Goal: Task Accomplishment & Management: Manage account settings

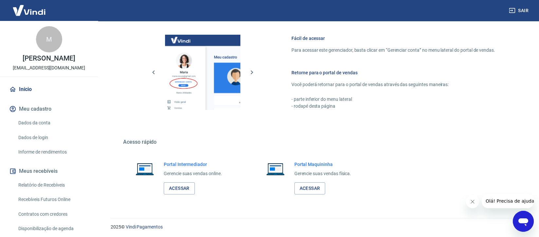
scroll to position [273, 0]
click at [178, 186] on link "Acessar" at bounding box center [179, 188] width 31 height 12
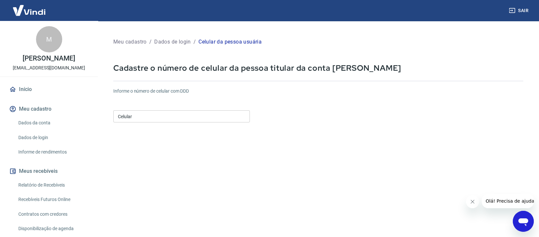
scroll to position [105, 0]
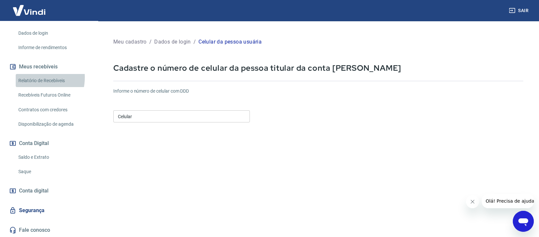
click at [30, 77] on link "Relatório de Recebíveis" at bounding box center [53, 80] width 74 height 13
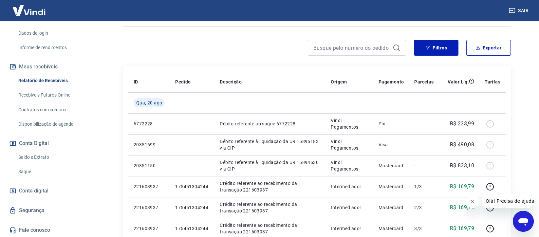
scroll to position [87, 0]
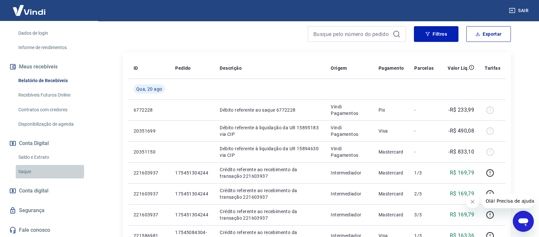
click at [21, 171] on link "Saque" at bounding box center [53, 171] width 74 height 13
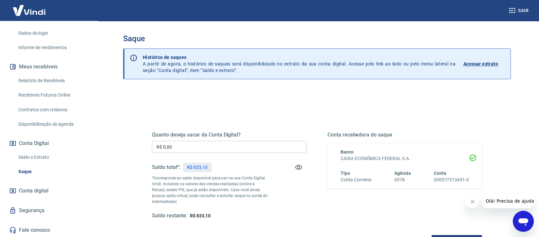
click at [478, 62] on p "Acessar extrato" at bounding box center [481, 64] width 35 height 7
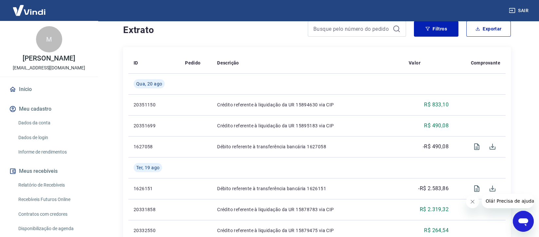
scroll to position [175, 0]
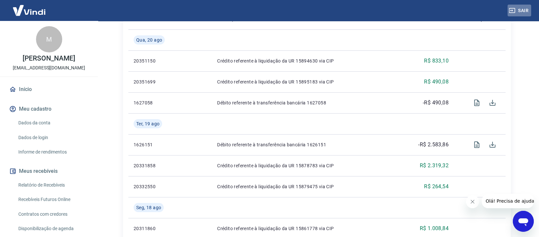
click at [521, 8] on button "Sair" at bounding box center [520, 11] width 24 height 12
